Goal: Navigation & Orientation: Find specific page/section

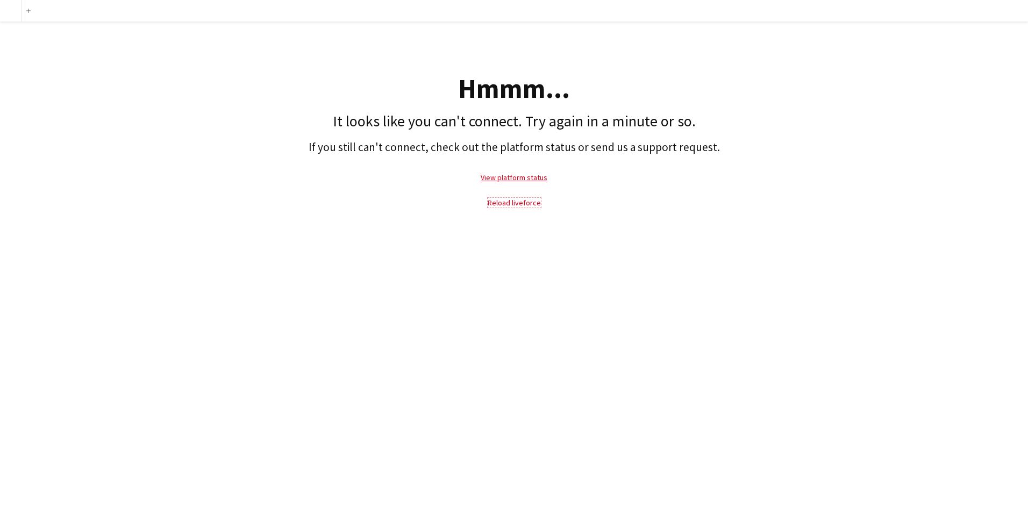
click at [505, 203] on link "Reload liveforce" at bounding box center [514, 203] width 53 height 10
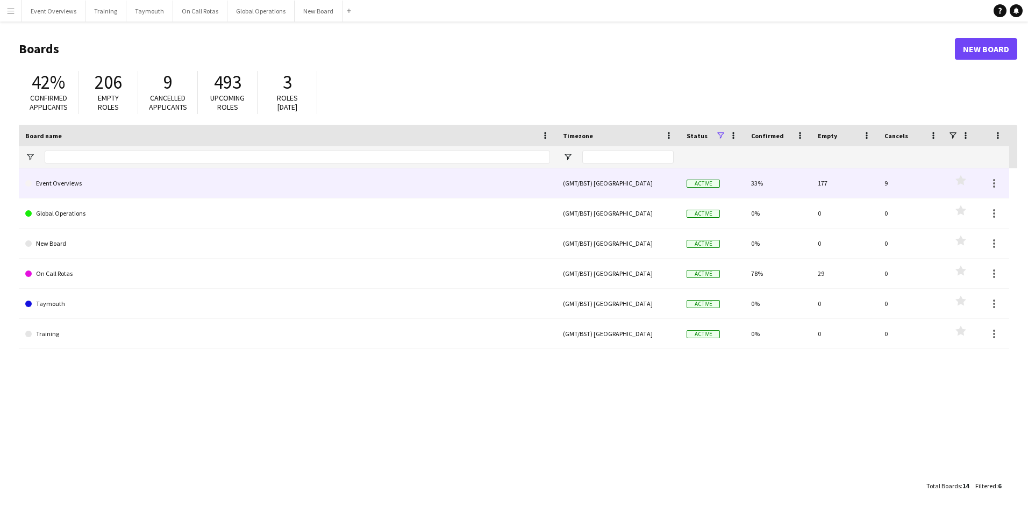
click at [59, 178] on link "Event Overviews" at bounding box center [287, 183] width 525 height 30
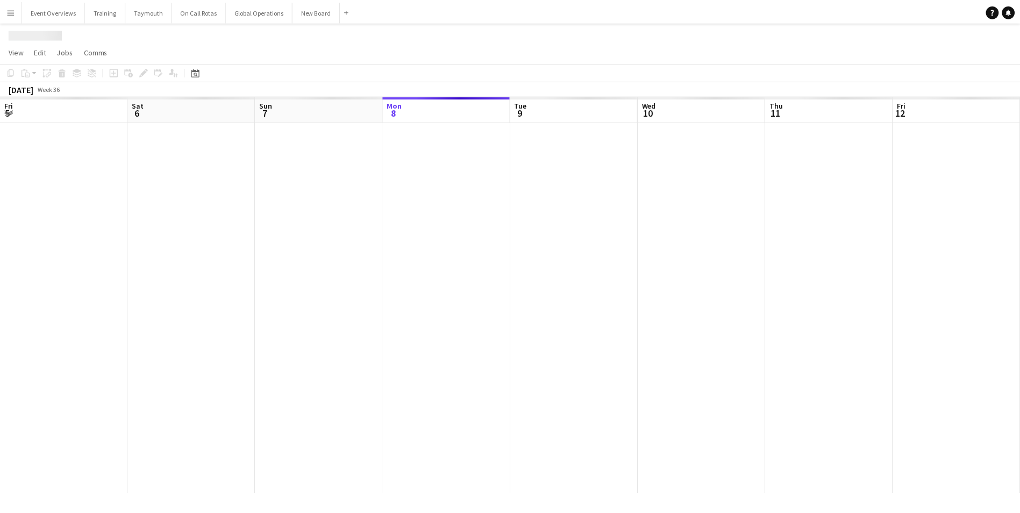
scroll to position [0, 257]
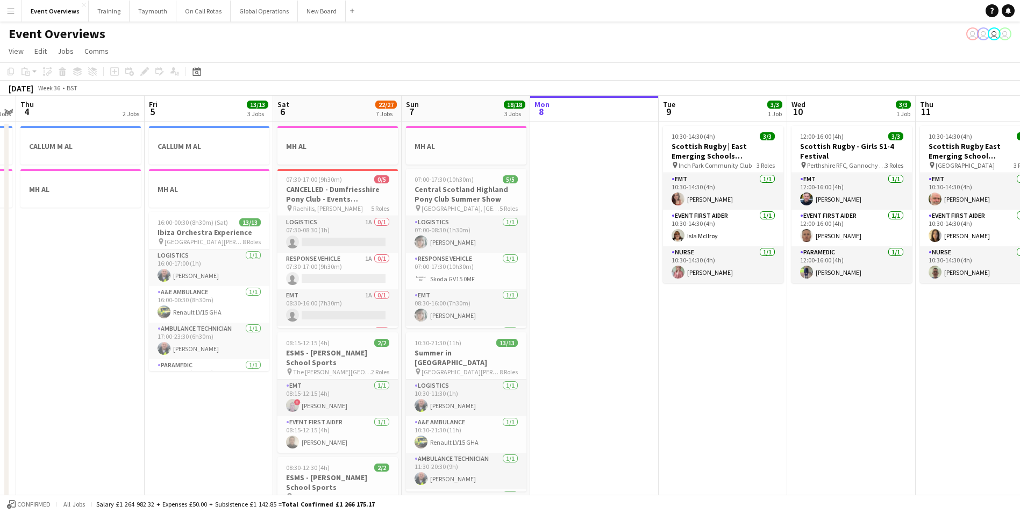
drag, startPoint x: 263, startPoint y: 351, endPoint x: 631, endPoint y: 302, distance: 371.5
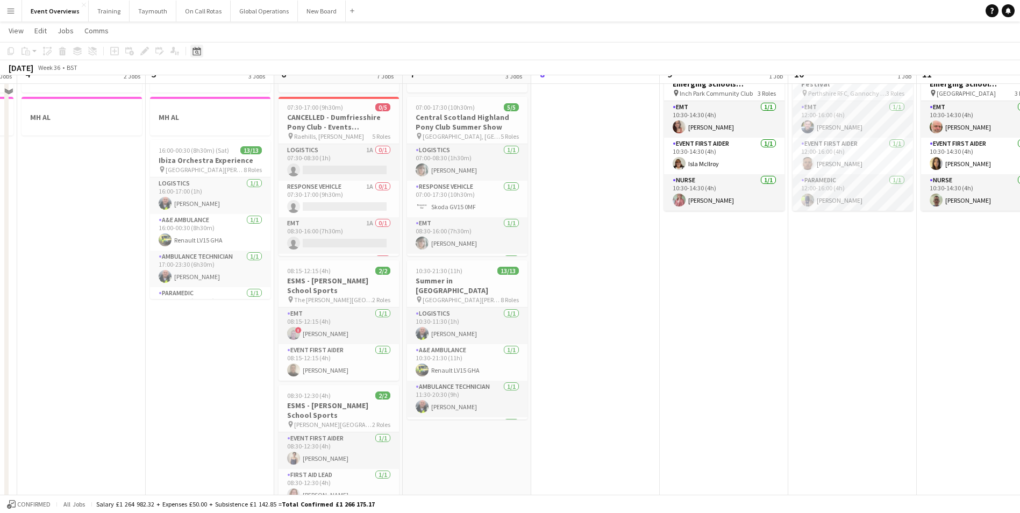
scroll to position [54, 0]
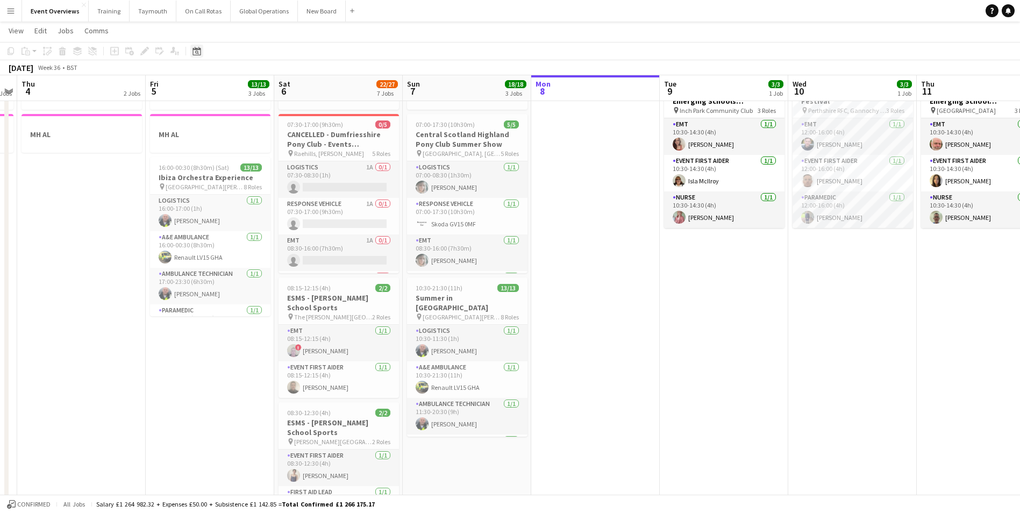
click at [193, 48] on icon at bounding box center [196, 51] width 8 height 9
click at [271, 221] on button "[DATE]" at bounding box center [273, 219] width 31 height 17
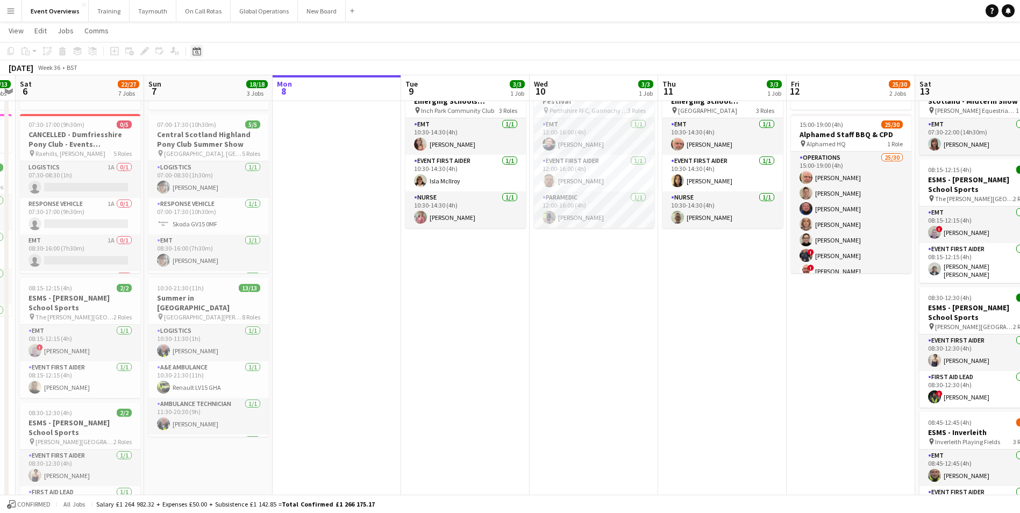
click at [196, 52] on icon "Date picker" at bounding box center [196, 51] width 9 height 9
click at [280, 87] on span "Next month" at bounding box center [284, 88] width 22 height 22
click at [255, 144] on span "3" at bounding box center [255, 143] width 13 height 13
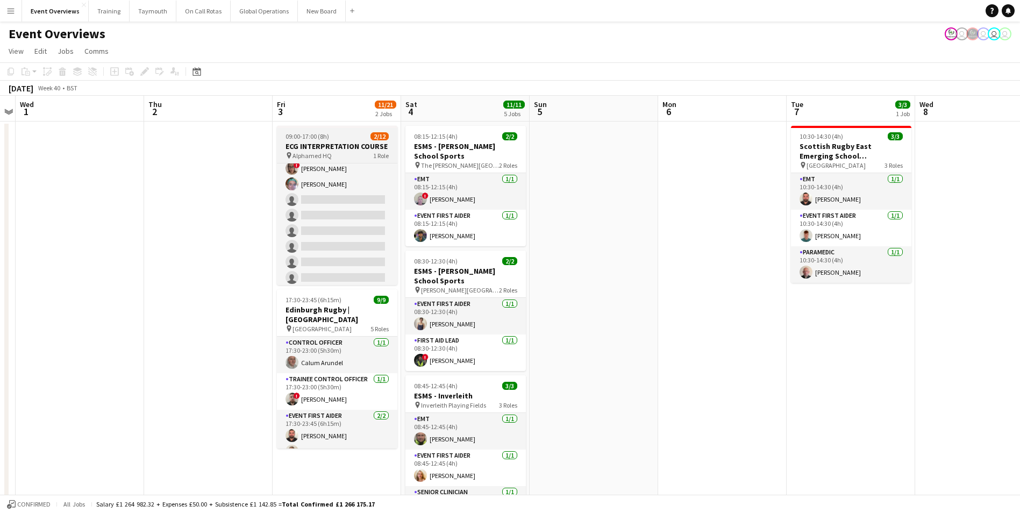
scroll to position [0, 0]
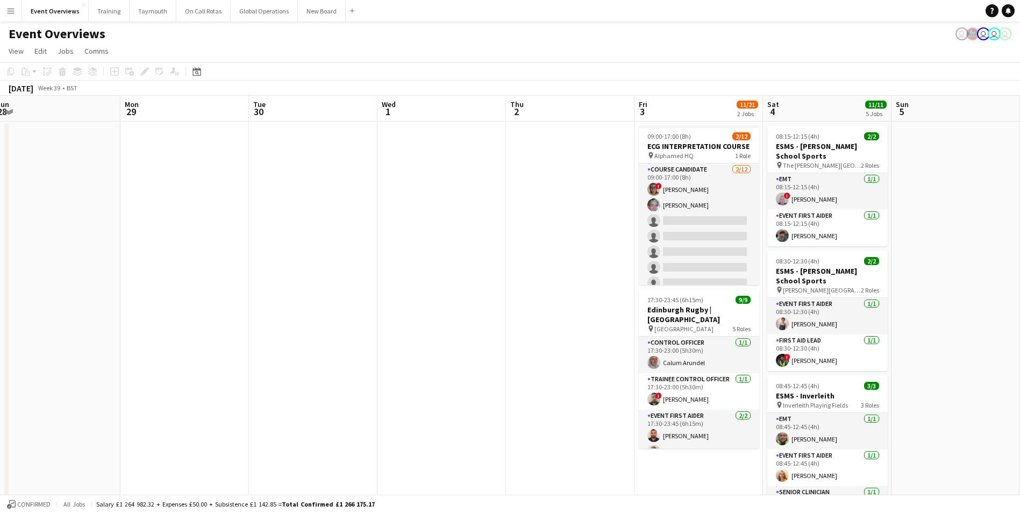
drag, startPoint x: 329, startPoint y: 226, endPoint x: 833, endPoint y: 182, distance: 506.2
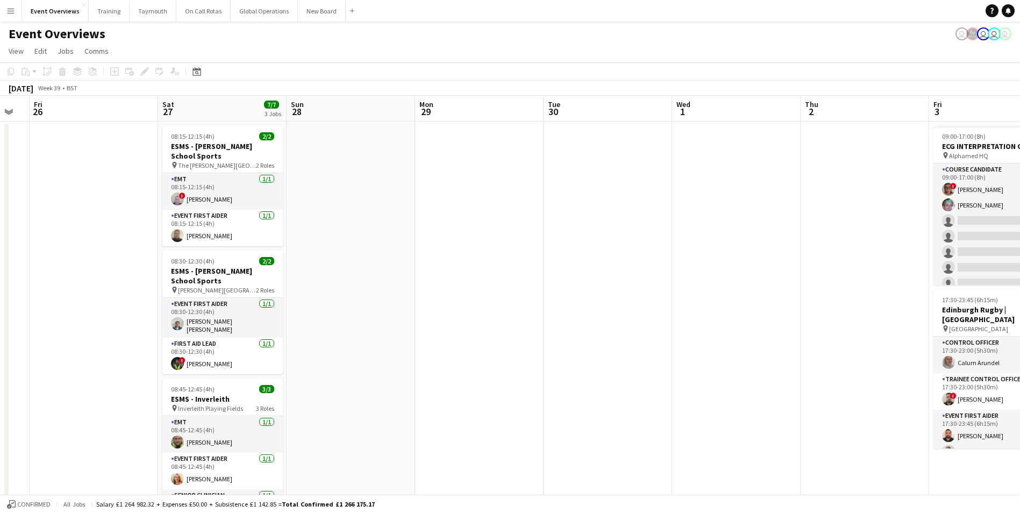
scroll to position [0, 304]
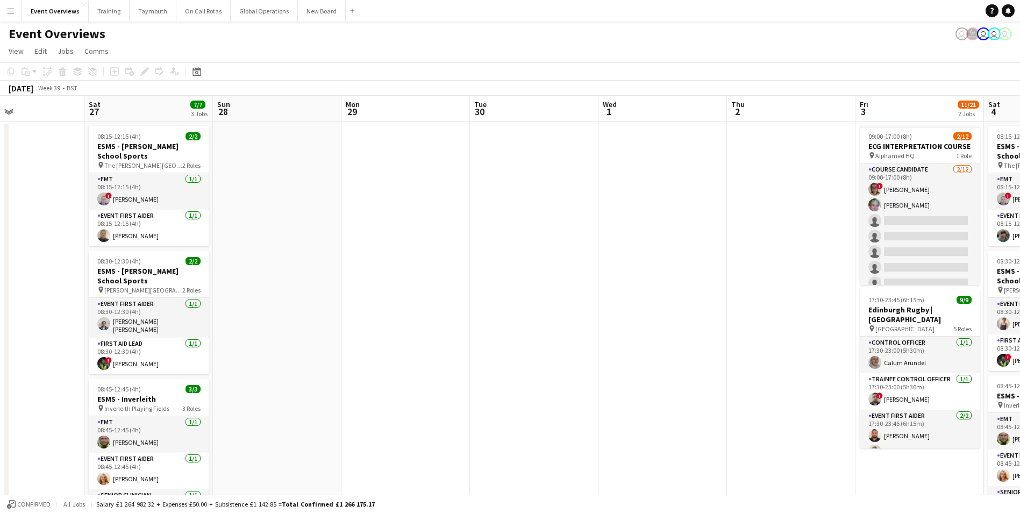
drag, startPoint x: 348, startPoint y: 307, endPoint x: 786, endPoint y: 282, distance: 438.4
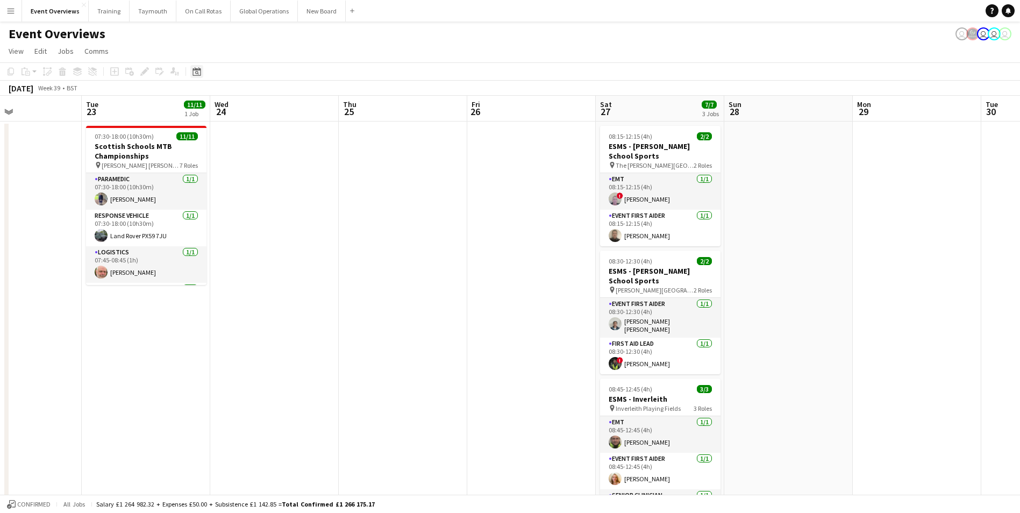
click at [199, 78] on app-toolbar "Copy Paste Paste Ctrl+V Paste with crew Ctrl+Shift+V Paste linked Job [GEOGRAPH…" at bounding box center [510, 71] width 1020 height 18
click at [195, 72] on icon "Date picker" at bounding box center [196, 71] width 9 height 9
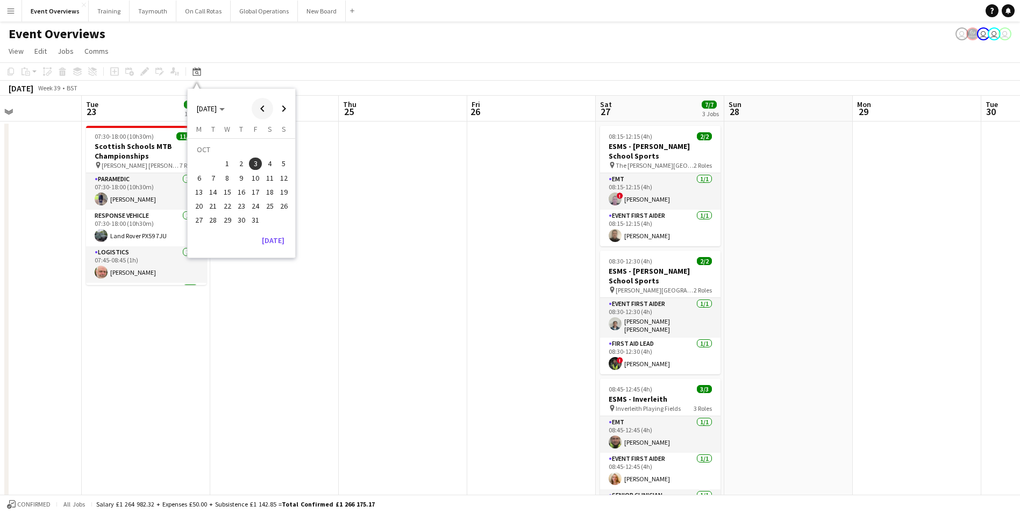
click at [260, 109] on span "Previous month" at bounding box center [263, 109] width 22 height 22
click at [271, 240] on button "[DATE]" at bounding box center [273, 240] width 31 height 17
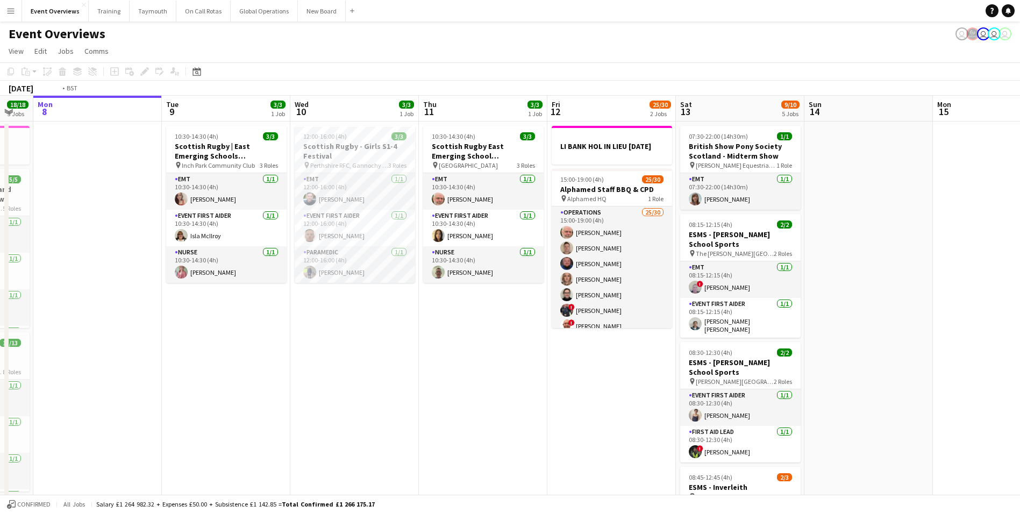
drag, startPoint x: 606, startPoint y: 396, endPoint x: 233, endPoint y: 414, distance: 373.0
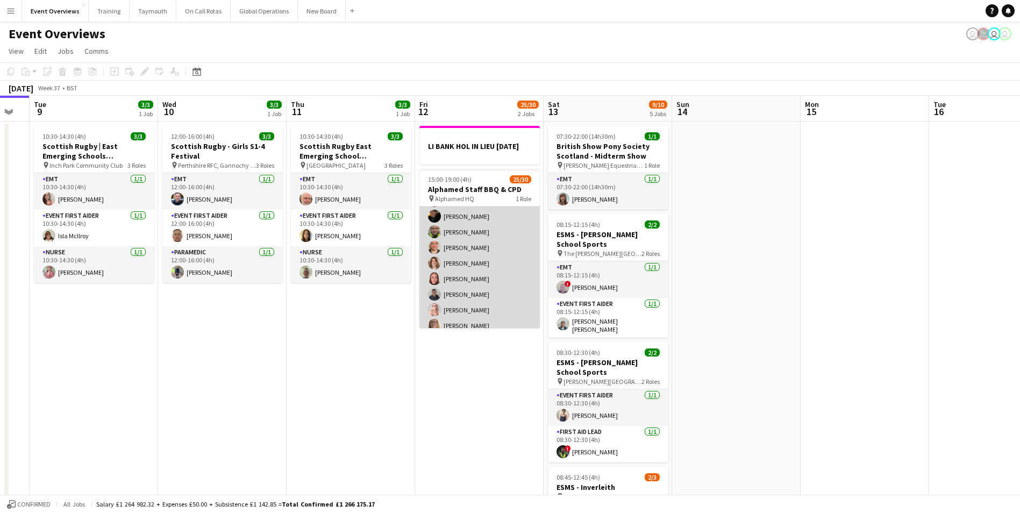
scroll to position [323, 0]
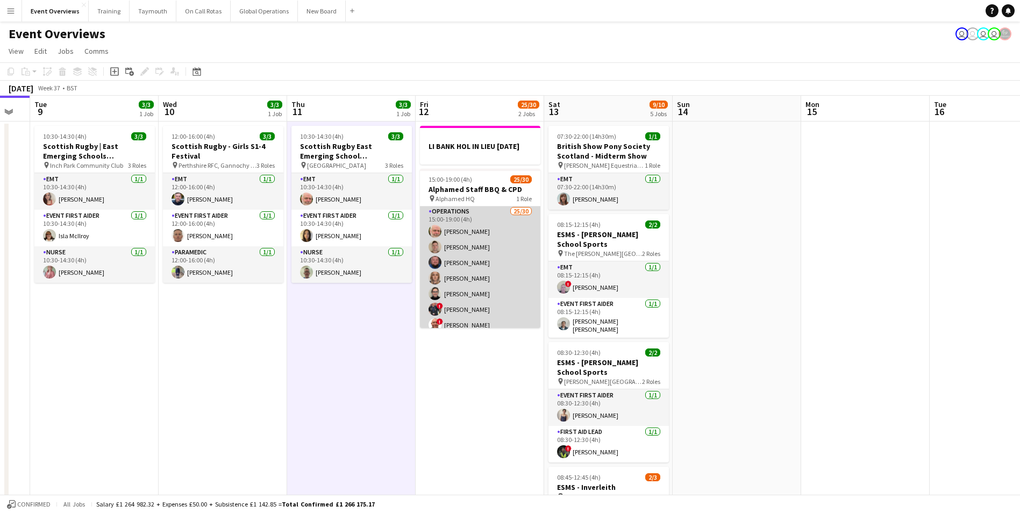
scroll to position [0, 0]
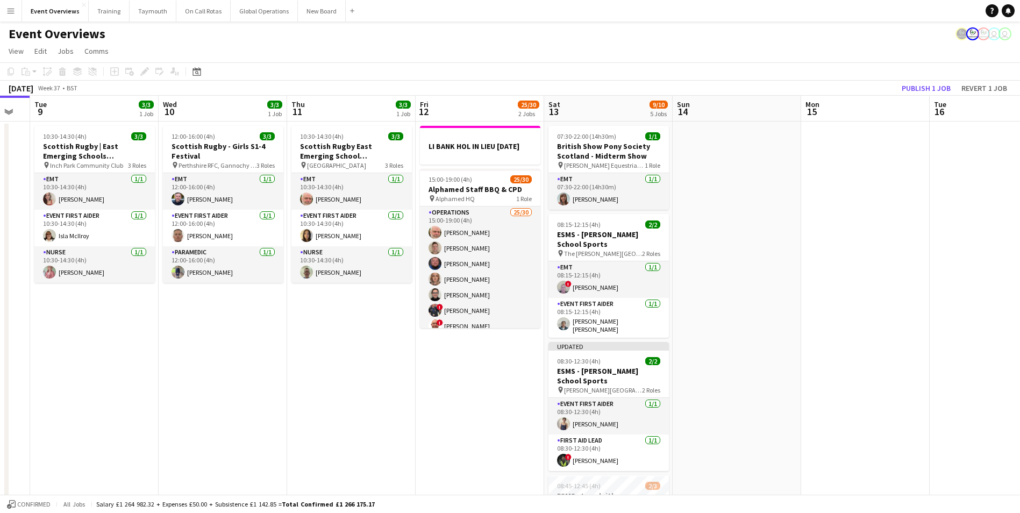
scroll to position [0, 355]
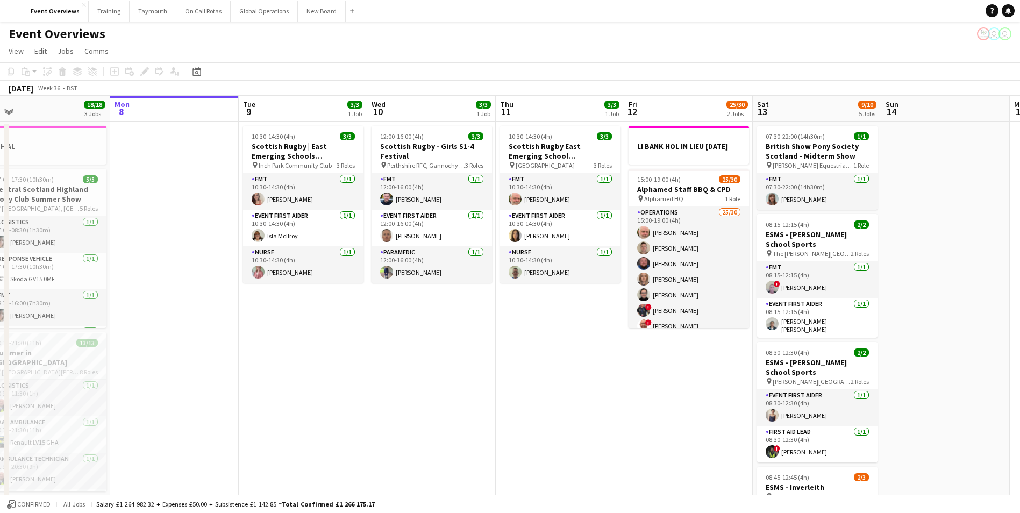
drag, startPoint x: 533, startPoint y: 356, endPoint x: 624, endPoint y: 358, distance: 90.9
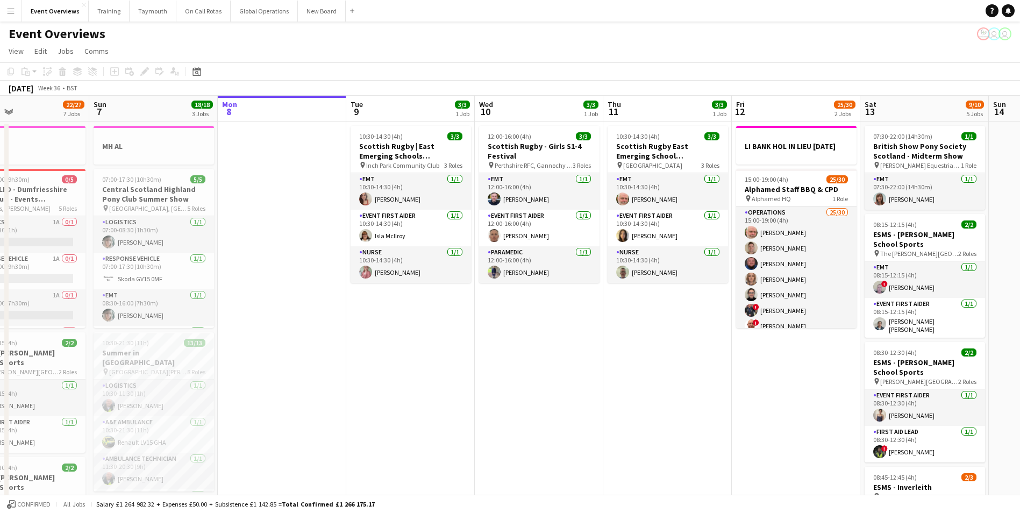
drag, startPoint x: 438, startPoint y: 377, endPoint x: 718, endPoint y: 335, distance: 283.3
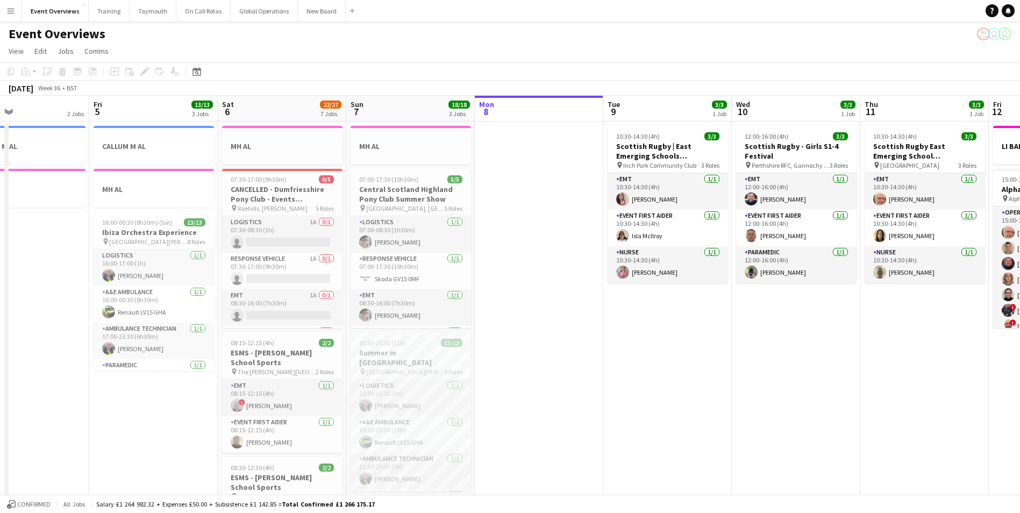
scroll to position [0, 226]
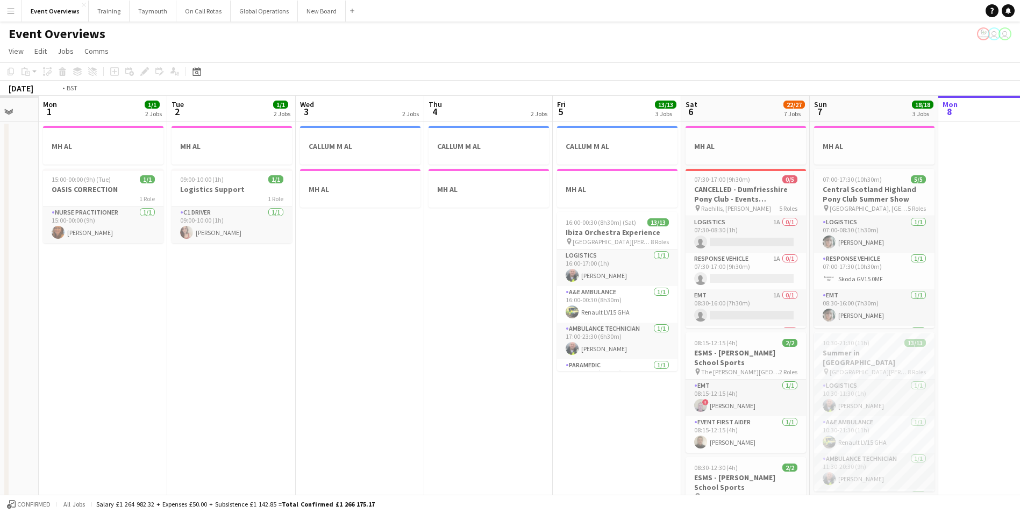
drag, startPoint x: 74, startPoint y: 412, endPoint x: 469, endPoint y: 363, distance: 398.3
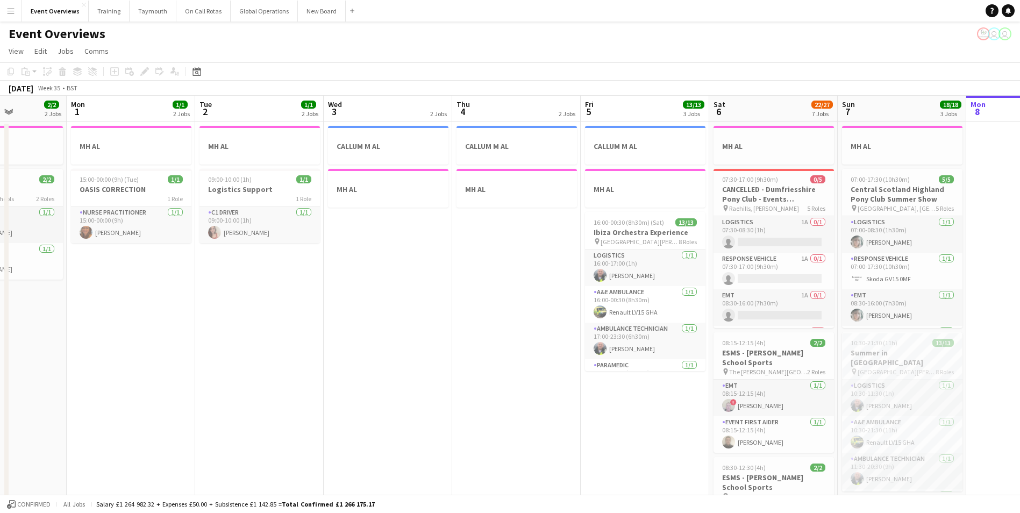
drag, startPoint x: 292, startPoint y: 354, endPoint x: 599, endPoint y: 324, distance: 308.0
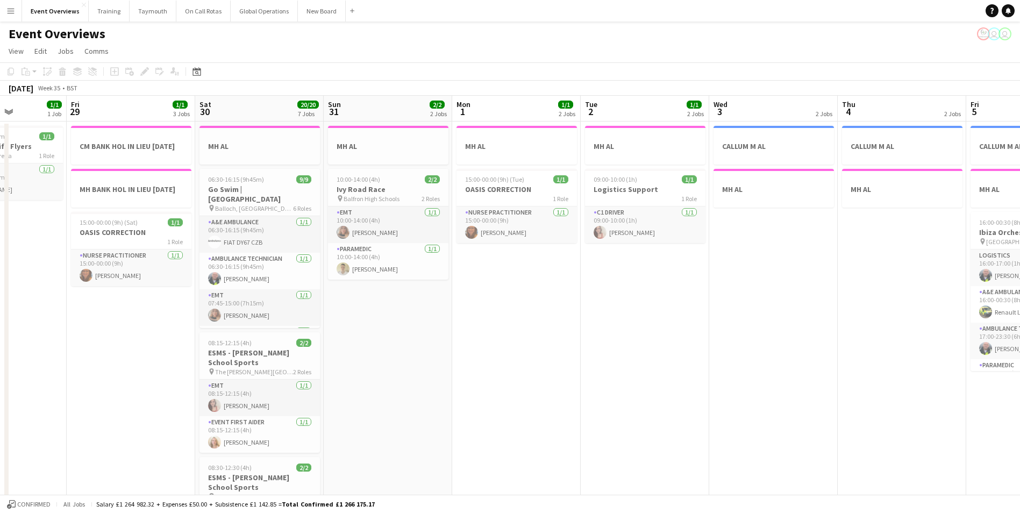
scroll to position [0, 315]
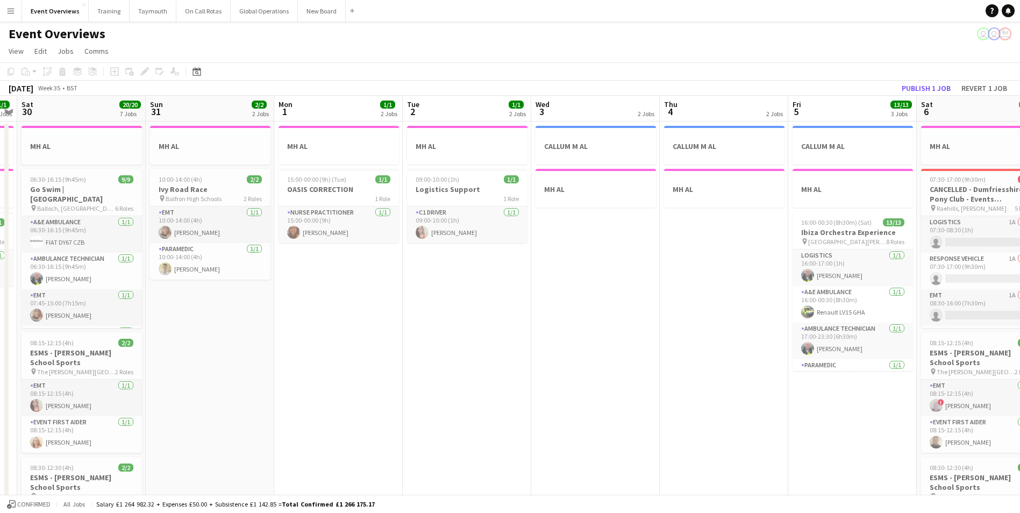
drag, startPoint x: 503, startPoint y: 438, endPoint x: 249, endPoint y: 433, distance: 253.8
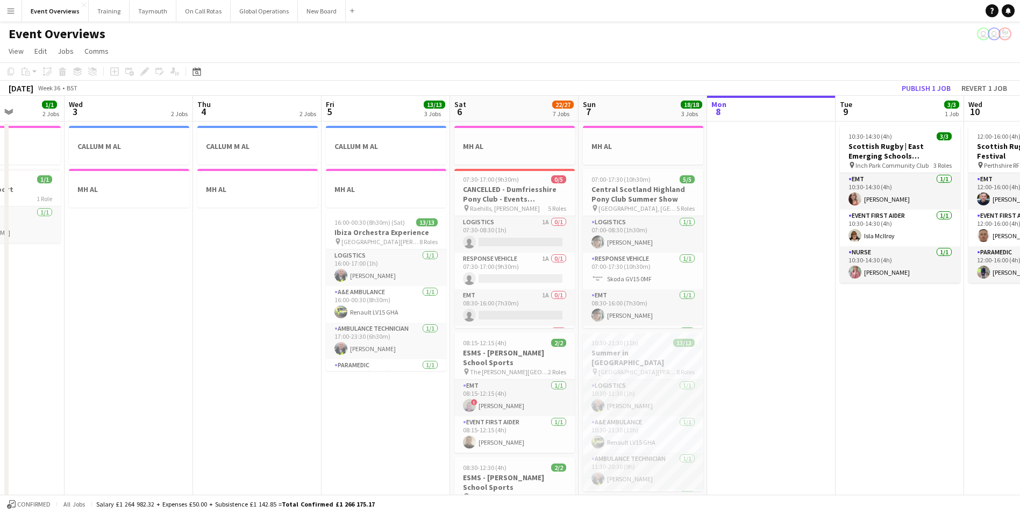
drag, startPoint x: 436, startPoint y: 374, endPoint x: 2, endPoint y: 366, distance: 433.5
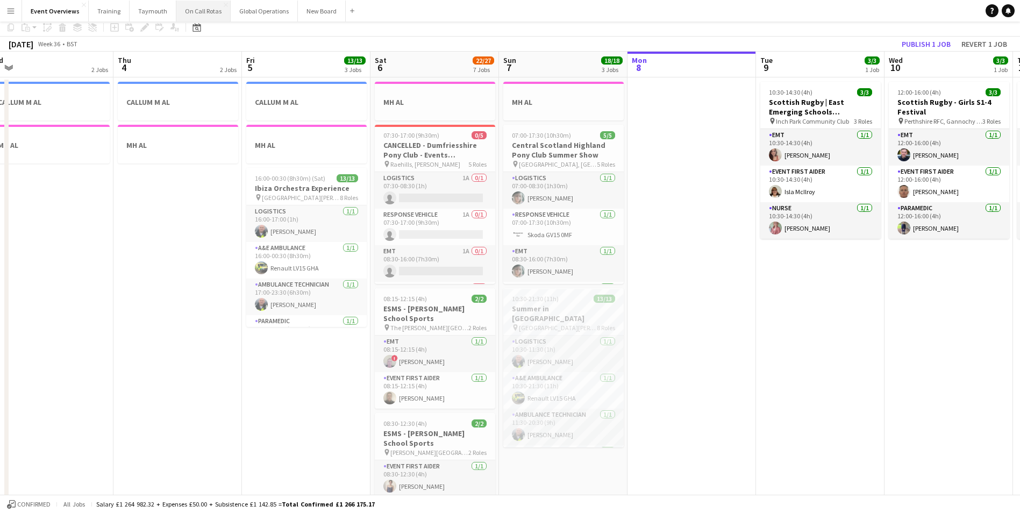
scroll to position [0, 0]
